Goal: Transaction & Acquisition: Download file/media

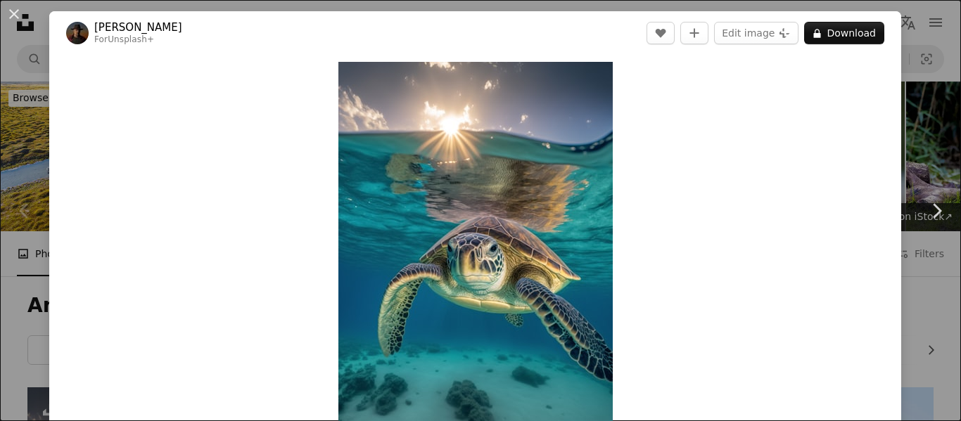
scroll to position [253, 0]
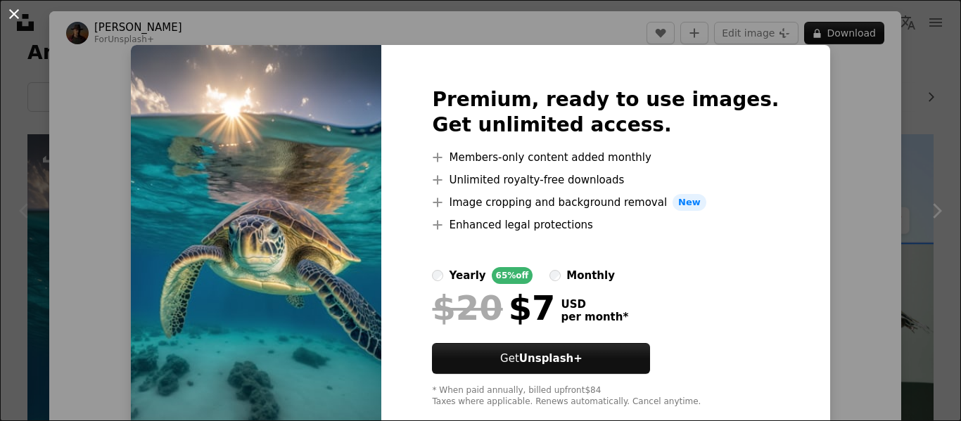
click at [12, 10] on button "An X shape" at bounding box center [14, 14] width 17 height 17
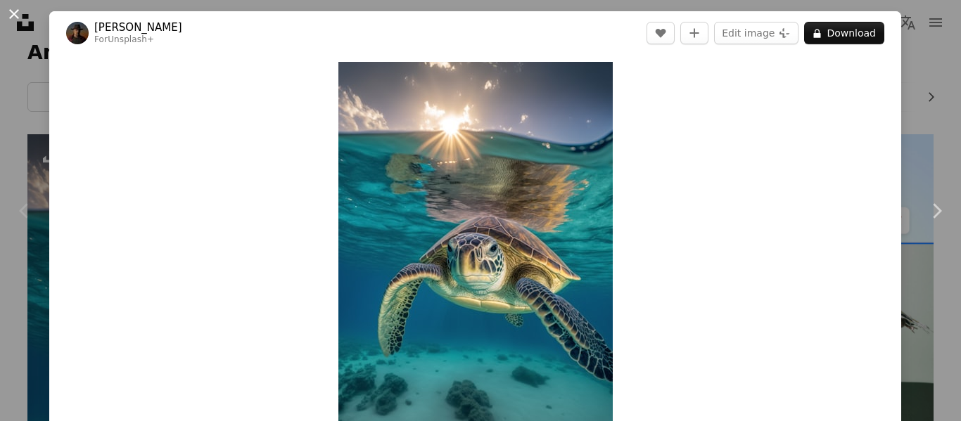
click at [11, 9] on button "An X shape" at bounding box center [14, 14] width 17 height 17
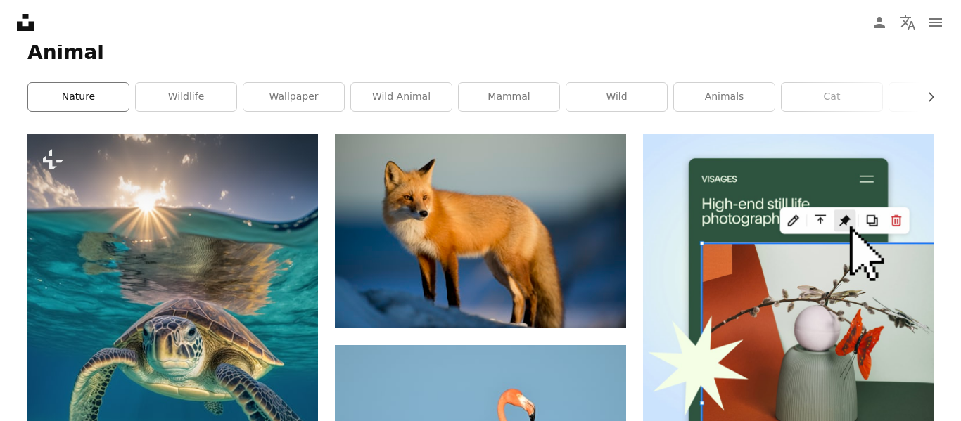
click at [79, 95] on link "nature" at bounding box center [78, 97] width 101 height 28
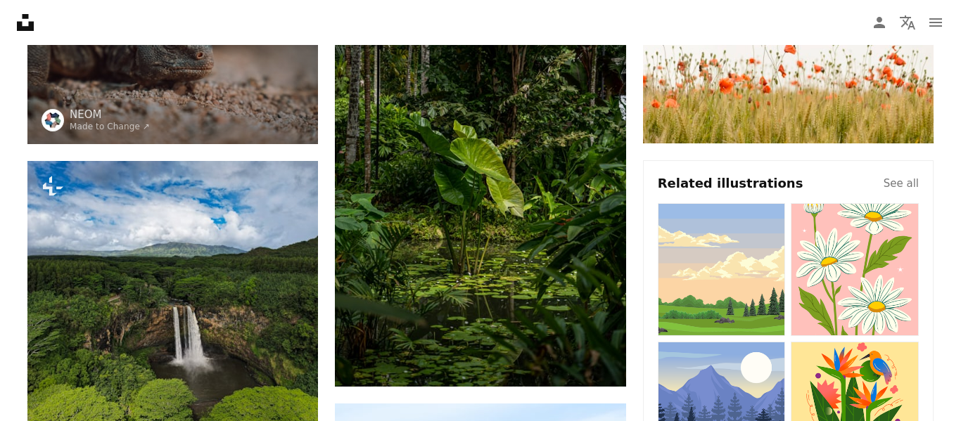
scroll to position [281, 0]
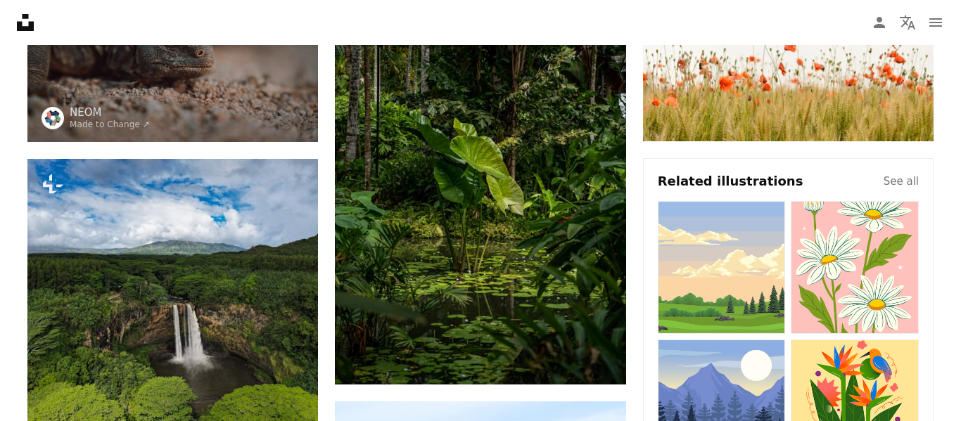
click at [890, 264] on img at bounding box center [854, 267] width 128 height 133
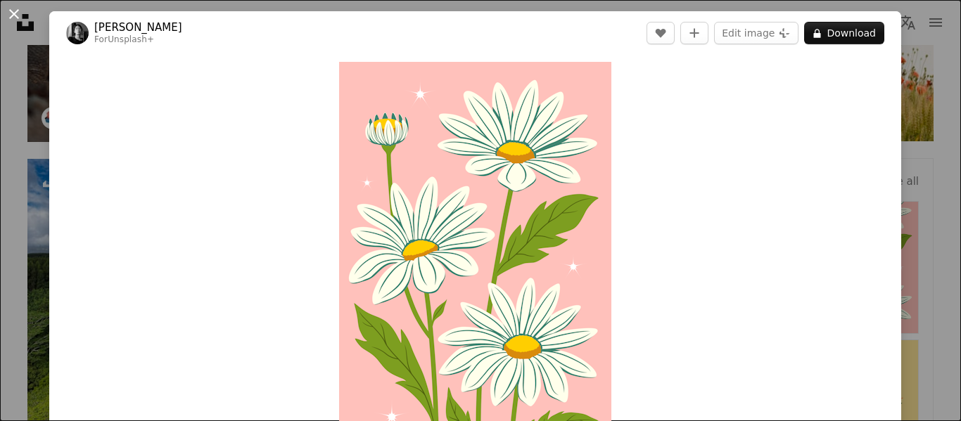
click at [11, 13] on button "An X shape" at bounding box center [14, 14] width 17 height 17
